Goal: Communication & Community: Share content

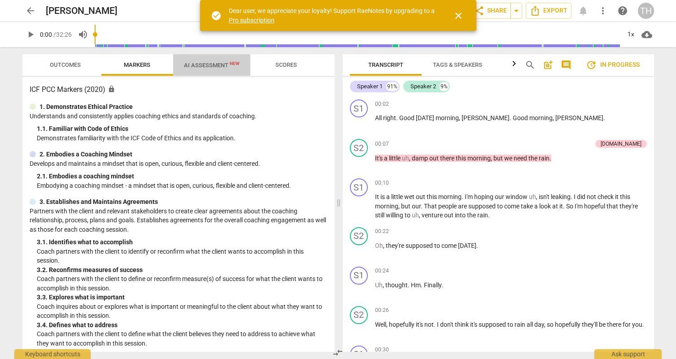
click at [205, 68] on span "AI Assessment New" at bounding box center [212, 65] width 56 height 7
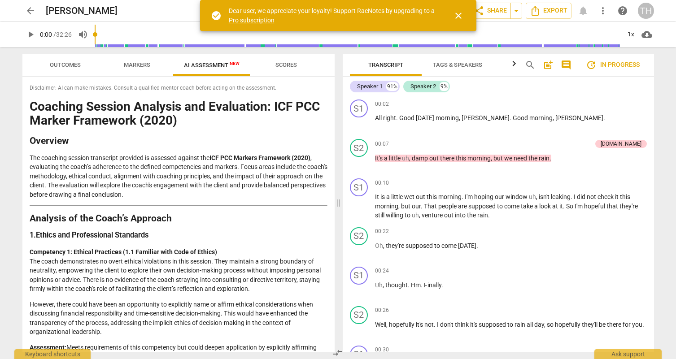
click at [458, 16] on span "close" at bounding box center [458, 15] width 11 height 11
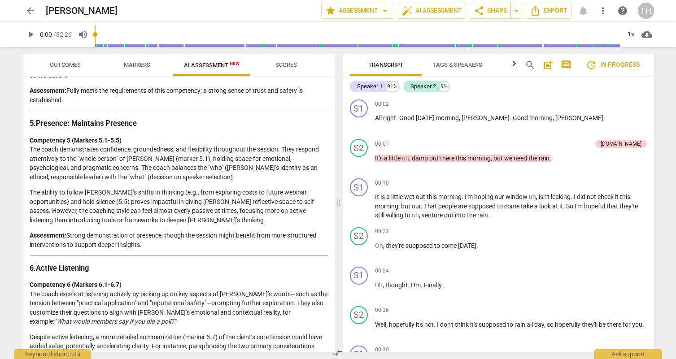
scroll to position [708, 0]
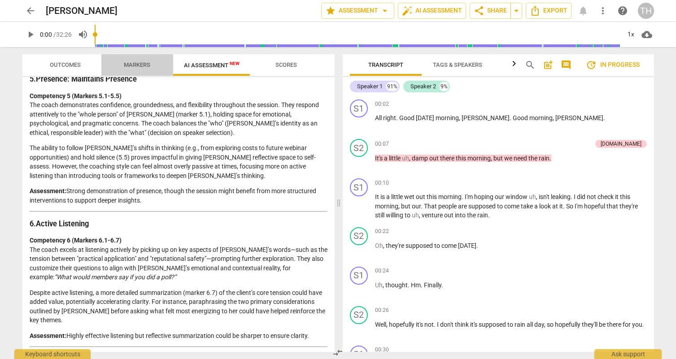
click at [131, 68] on span "Markers" at bounding box center [137, 64] width 26 height 7
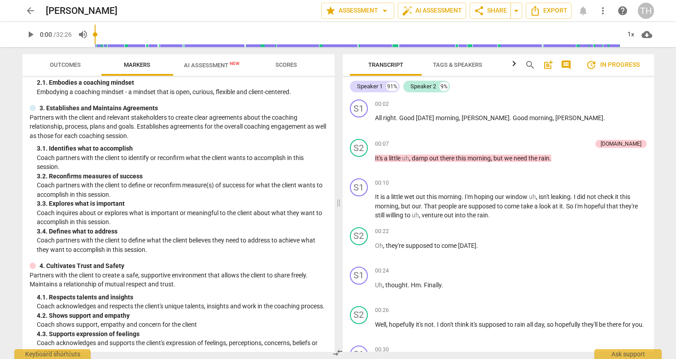
scroll to position [0, 0]
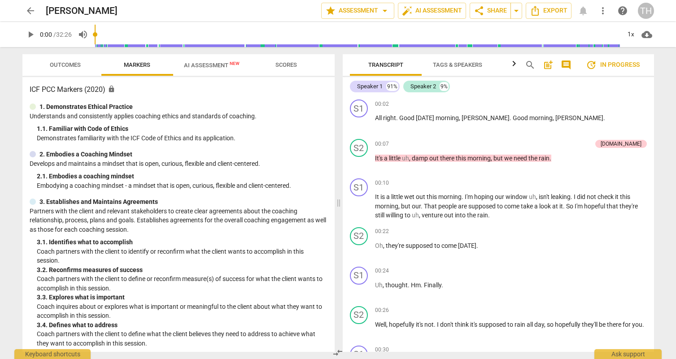
click at [30, 8] on span "arrow_back" at bounding box center [30, 10] width 11 height 11
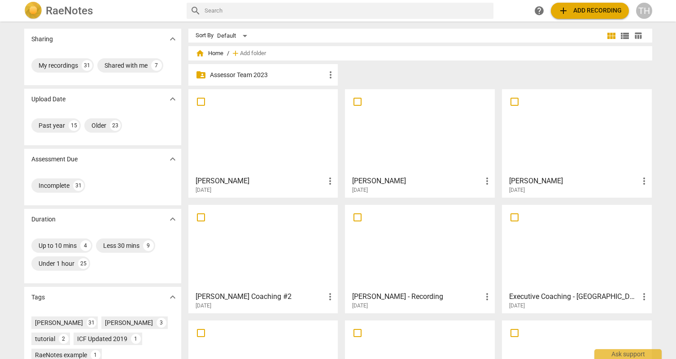
click at [394, 130] on div at bounding box center [420, 131] width 144 height 79
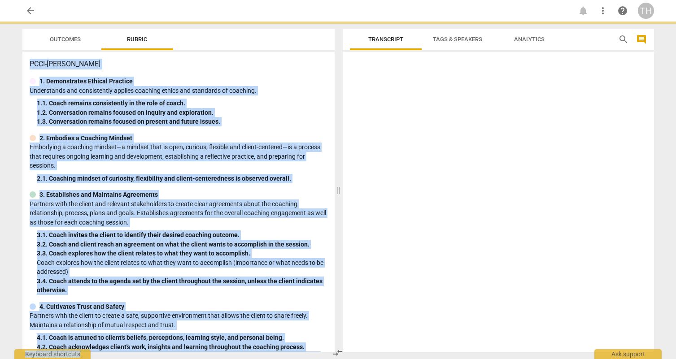
click at [394, 130] on div at bounding box center [498, 203] width 311 height 297
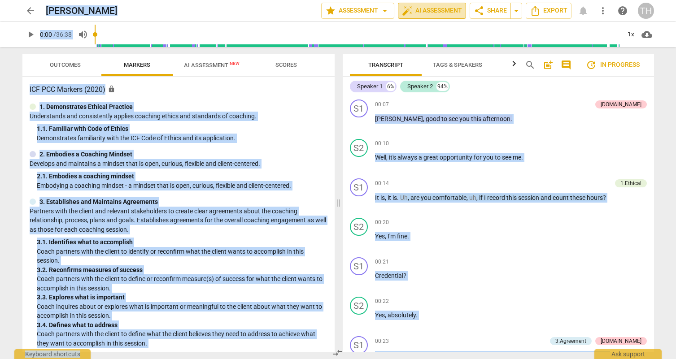
click at [436, 9] on span "auto_fix_high AI Assessment" at bounding box center [432, 10] width 60 height 11
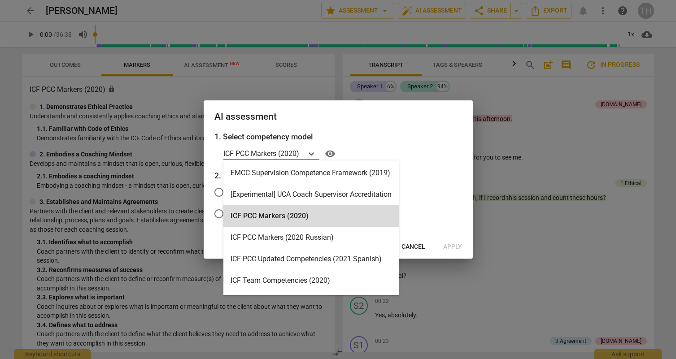
click at [281, 155] on p "ICF PCC Markers (2020)" at bounding box center [261, 154] width 76 height 10
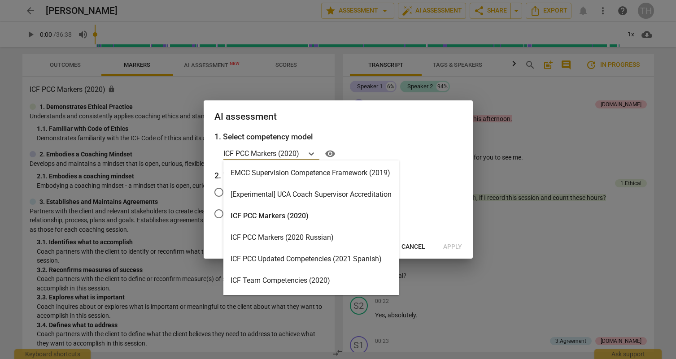
click at [279, 216] on div "ICF PCC Markers (2020)" at bounding box center [310, 217] width 175 height 22
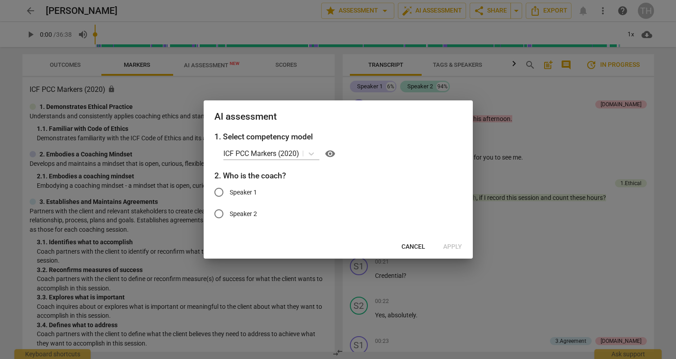
drag, startPoint x: 352, startPoint y: 113, endPoint x: 337, endPoint y: 113, distance: 15.7
click at [337, 113] on h2 "AI assessment" at bounding box center [339, 116] width 248 height 11
click at [408, 247] on span "Cancel" at bounding box center [414, 247] width 24 height 9
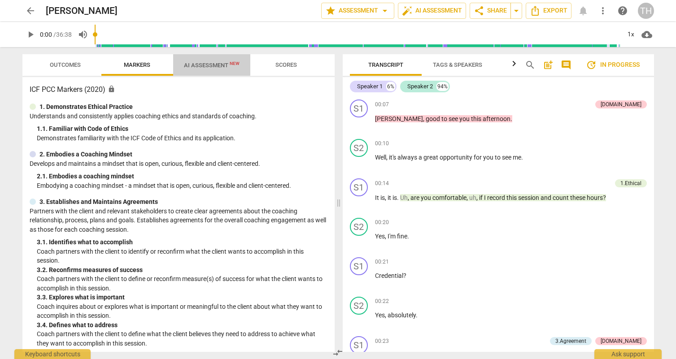
click at [203, 64] on span "AI Assessment New" at bounding box center [212, 65] width 56 height 7
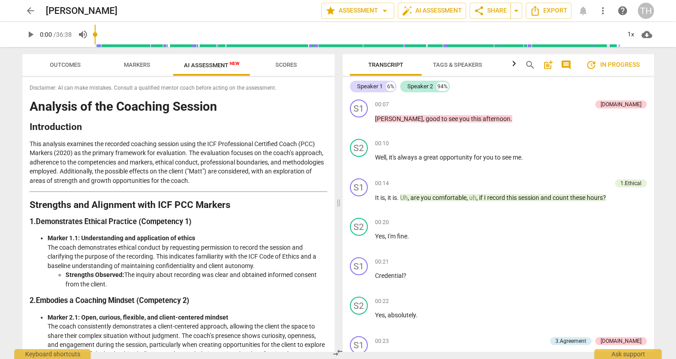
click at [135, 64] on span "Markers" at bounding box center [137, 64] width 26 height 7
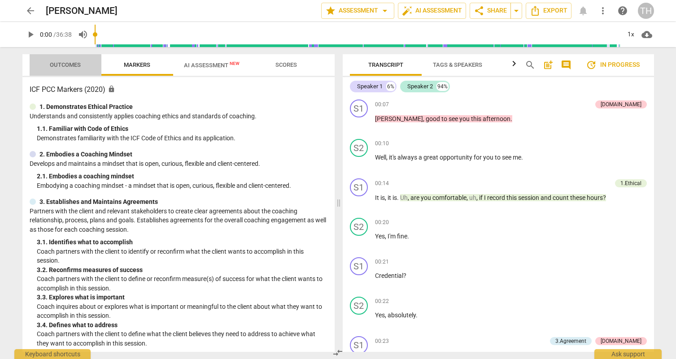
click at [68, 65] on span "Outcomes" at bounding box center [65, 64] width 31 height 7
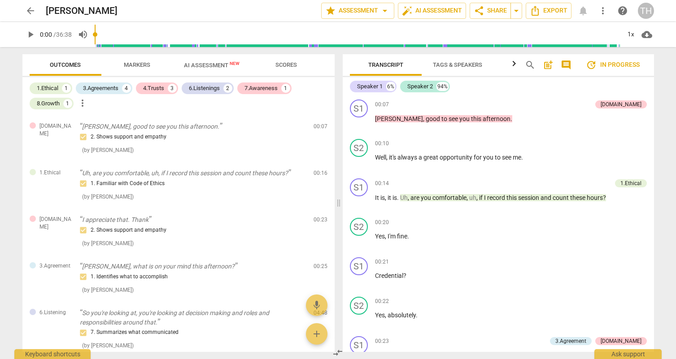
click at [148, 64] on span "Markers" at bounding box center [137, 64] width 26 height 7
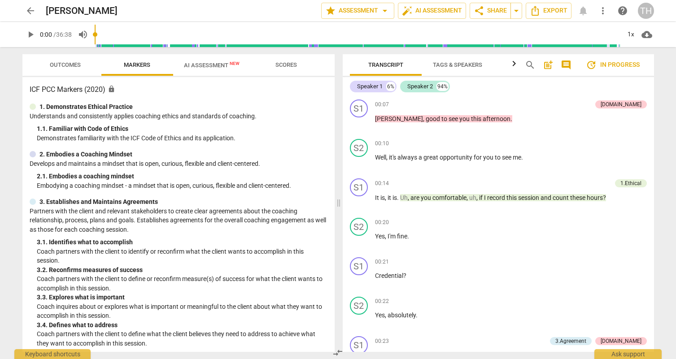
click at [199, 65] on span "AI Assessment New" at bounding box center [212, 65] width 56 height 7
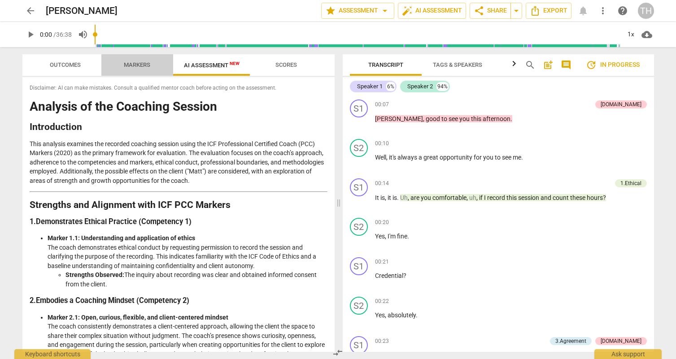
click at [144, 66] on span "Markers" at bounding box center [137, 64] width 26 height 7
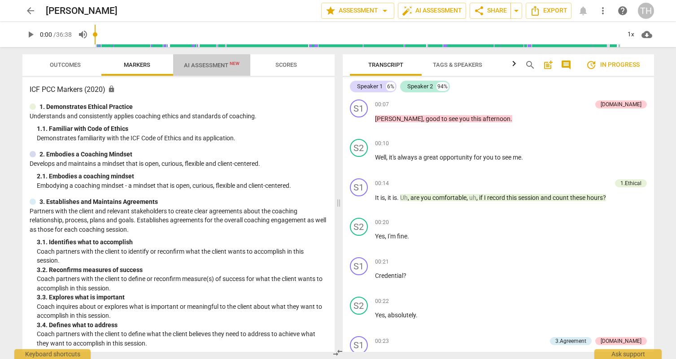
click at [218, 65] on span "AI Assessment New" at bounding box center [212, 65] width 56 height 7
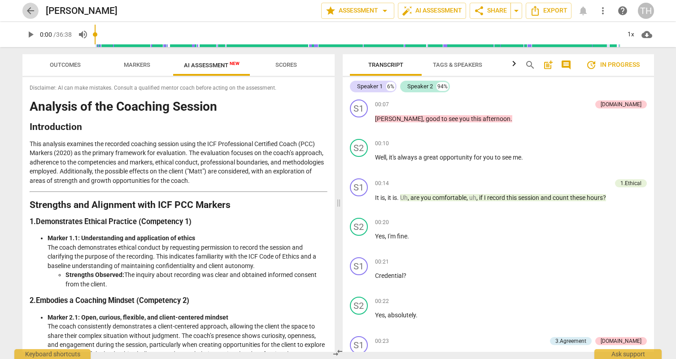
click at [33, 10] on span "arrow_back" at bounding box center [30, 10] width 11 height 11
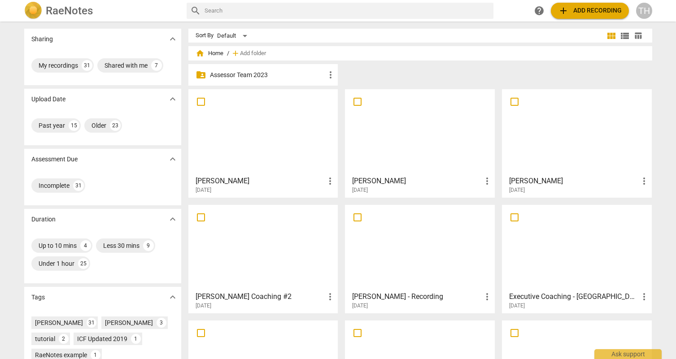
click at [535, 154] on div at bounding box center [577, 131] width 144 height 79
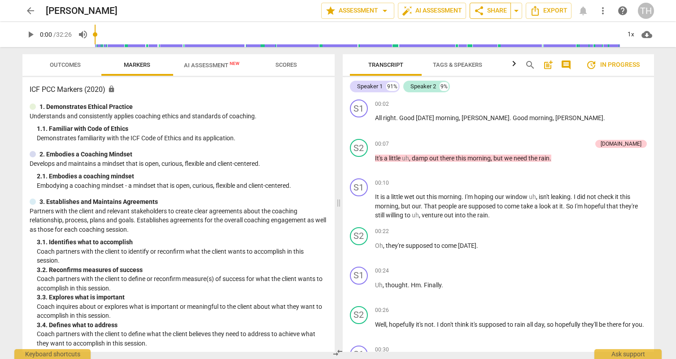
click at [507, 13] on span "share Share" at bounding box center [490, 10] width 33 height 11
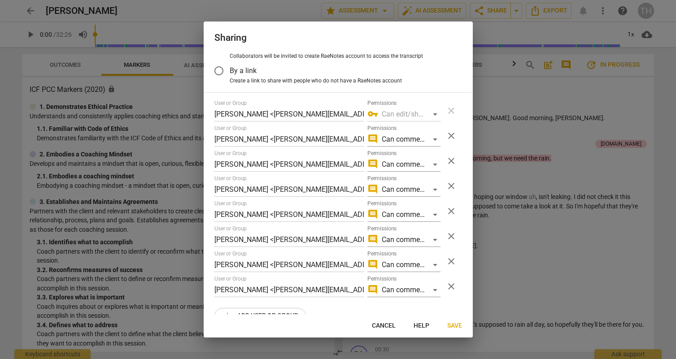
scroll to position [37, 0]
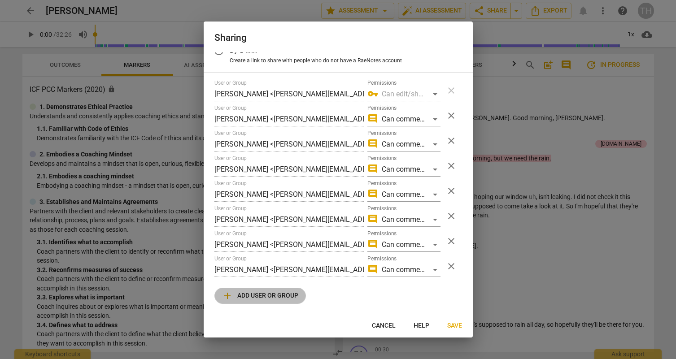
click at [260, 295] on span "add Add user or group" at bounding box center [260, 296] width 76 height 11
radio input "false"
click at [260, 295] on input "text" at bounding box center [289, 295] width 149 height 14
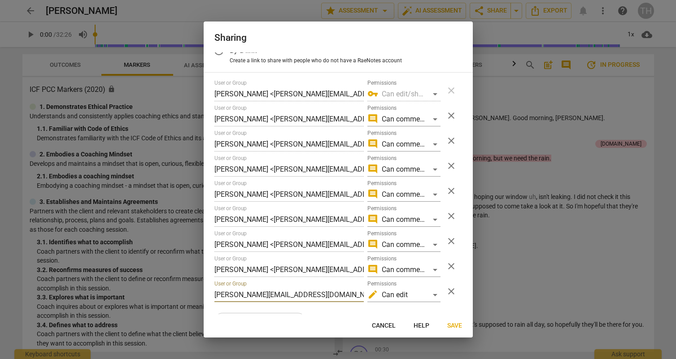
type input "[PERSON_NAME][EMAIL_ADDRESS][DOMAIN_NAME]"
click at [451, 325] on span "Save" at bounding box center [454, 326] width 15 height 9
radio input "false"
type input "[PERSON_NAME] <[PERSON_NAME][EMAIL_ADDRESS][DOMAIN_NAME]>"
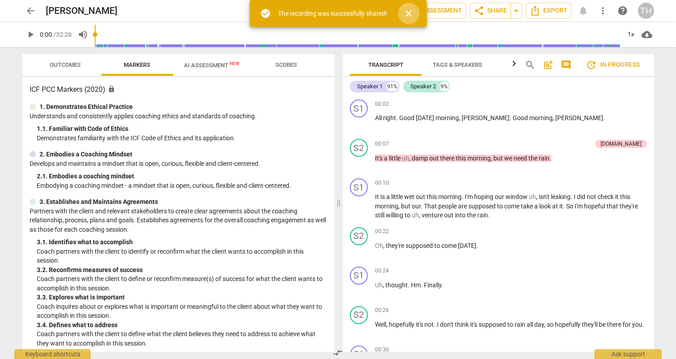
click at [409, 14] on span "close" at bounding box center [408, 13] width 11 height 11
